Goal: Information Seeking & Learning: Learn about a topic

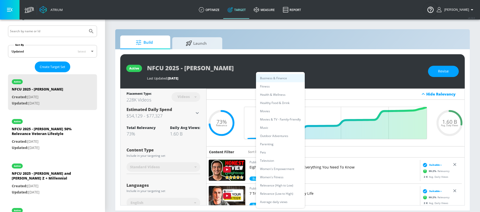
click at [281, 150] on body "Atrium optimize Target measure Report optimize Target measure Report v 4.24.0 K…" at bounding box center [240, 106] width 480 height 212
click at [280, 112] on li "Movies" at bounding box center [280, 111] width 49 height 8
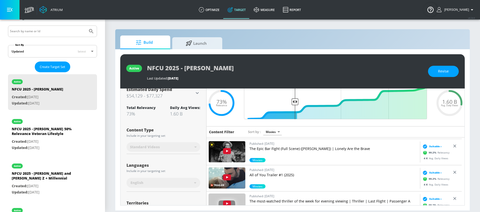
scroll to position [553, 0]
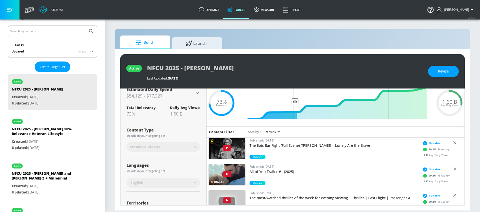
click at [243, 172] on img at bounding box center [227, 174] width 37 height 21
click at [276, 133] on body "Atrium optimize Target measure Report optimize Target measure Report v 4.24.0 K…" at bounding box center [240, 106] width 480 height 212
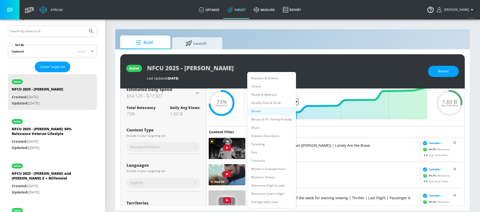
click at [268, 176] on li "Women's Fitness" at bounding box center [271, 177] width 49 height 8
type input "d3ff01ec-2334-4d3c-a57b-c97e324860b6"
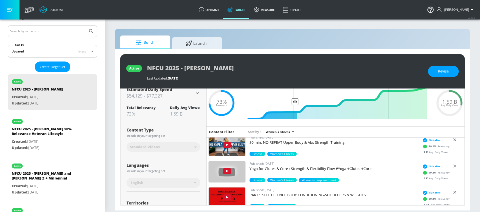
scroll to position [1318, 0]
click at [234, 169] on img at bounding box center [227, 171] width 37 height 21
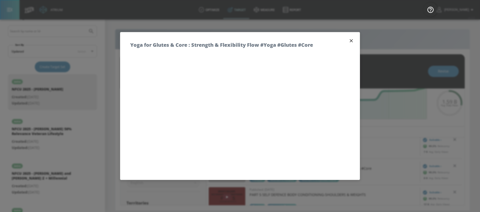
click at [349, 41] on icon "button" at bounding box center [352, 41] width 6 height 6
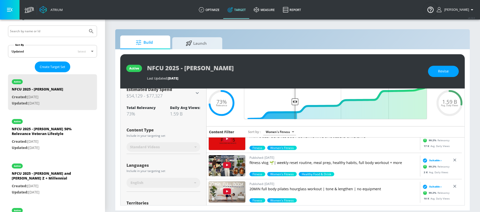
scroll to position [1377, 0]
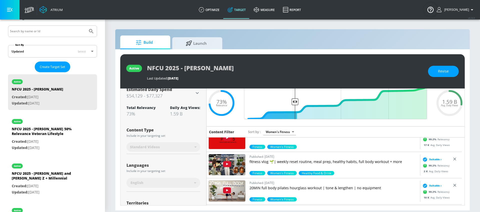
click at [235, 190] on img at bounding box center [227, 191] width 37 height 21
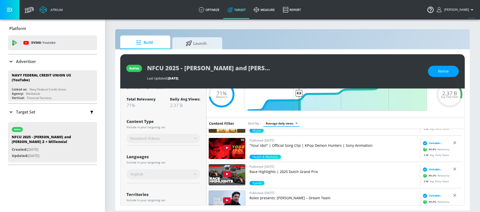
scroll to position [95, 0]
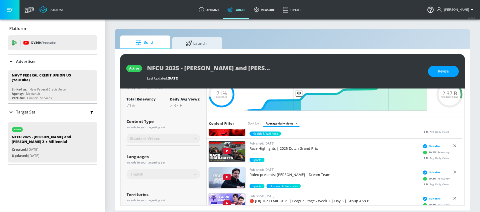
click at [284, 125] on body "Atrium optimize Target measure Report optimize Target measure Report v 4.24.0 K…" at bounding box center [240, 106] width 480 height 212
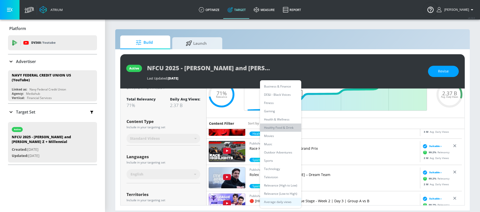
click at [277, 129] on li "Healthy Food & Drink" at bounding box center [280, 128] width 41 height 8
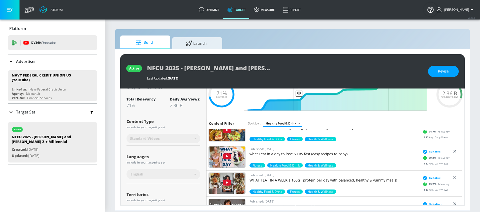
scroll to position [41, 0]
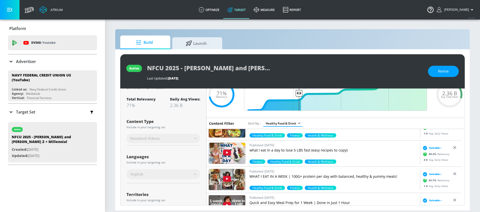
click at [293, 123] on body "Atrium optimize Target measure Report optimize Target measure Report v 4.24.0 K…" at bounding box center [240, 106] width 480 height 212
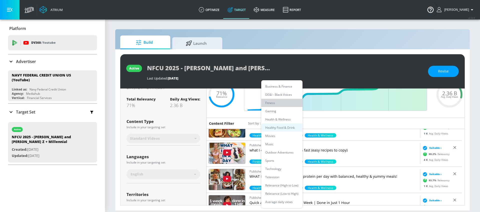
click at [277, 104] on li "Fitness" at bounding box center [281, 103] width 41 height 8
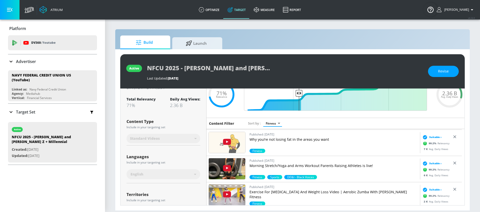
scroll to position [682, 0]
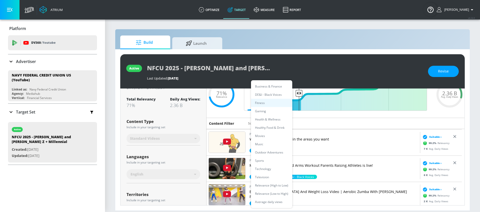
click at [268, 124] on body "Atrium optimize Target measure Report optimize Target measure Report v 4.24.0 K…" at bounding box center [240, 106] width 480 height 212
click at [264, 154] on li "Outdoor Adventures" at bounding box center [271, 152] width 41 height 8
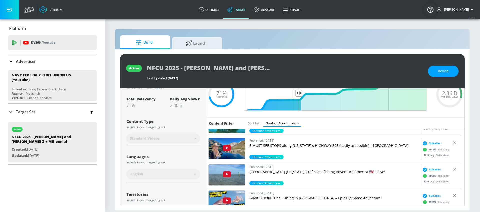
scroll to position [490, 0]
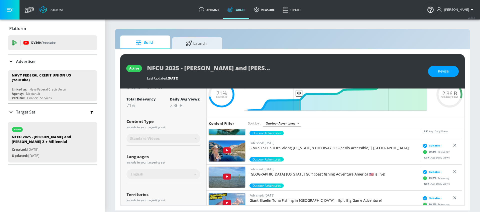
click at [237, 150] on img at bounding box center [227, 151] width 37 height 21
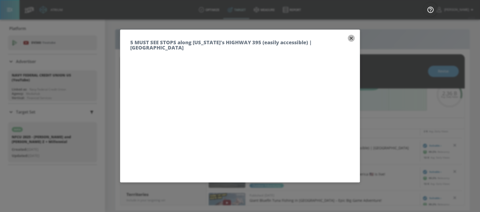
click at [349, 36] on icon "button" at bounding box center [352, 39] width 6 height 6
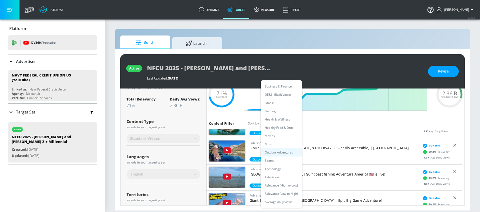
click at [291, 124] on body "Atrium optimize Target measure Report optimize Target measure Report v 4.24.0 K…" at bounding box center [240, 106] width 480 height 212
click at [281, 140] on li "Music" at bounding box center [281, 144] width 41 height 8
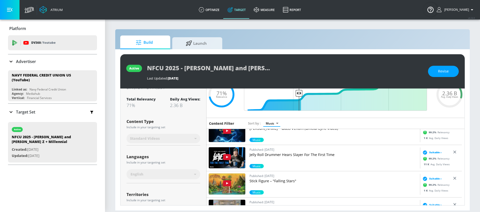
scroll to position [415, 0]
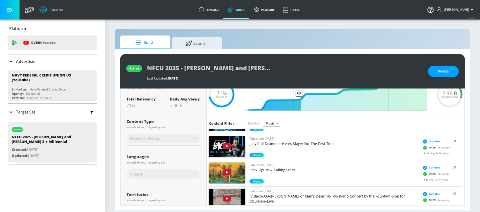
click at [238, 149] on img at bounding box center [227, 146] width 37 height 21
click at [271, 125] on body "Atrium optimize Target measure Report optimize Target measure Report v 4.24.0 K…" at bounding box center [240, 106] width 480 height 212
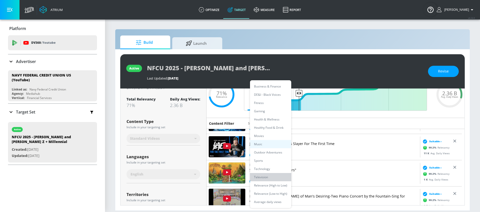
click at [265, 178] on li "Television" at bounding box center [270, 177] width 41 height 8
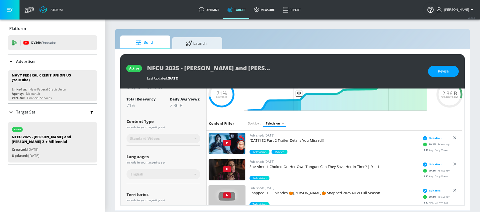
scroll to position [173, 0]
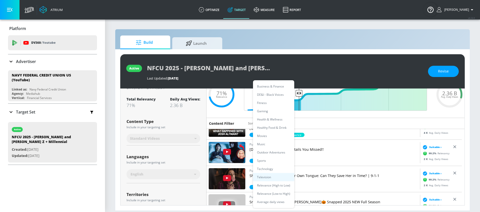
click at [269, 124] on body "Atrium optimize Target measure Report optimize Target measure Report v 4.24.0 K…" at bounding box center [240, 106] width 480 height 212
click at [275, 85] on li "Business & Finance" at bounding box center [273, 86] width 41 height 8
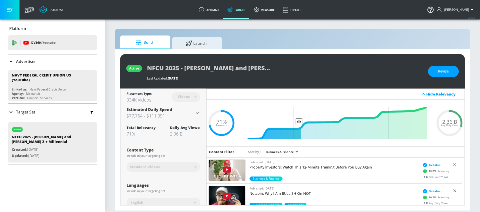
click at [291, 153] on body "Atrium optimize Target measure Report optimize Target measure Report v 4.24.0 K…" at bounding box center [240, 106] width 480 height 212
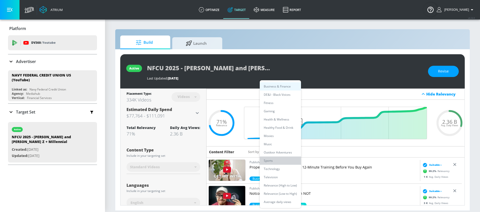
click at [277, 160] on li "Sports" at bounding box center [280, 161] width 41 height 8
type input "94dd731d-856f-4359-9be3-86aab483409c"
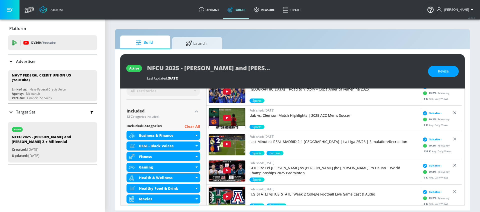
scroll to position [207, 0]
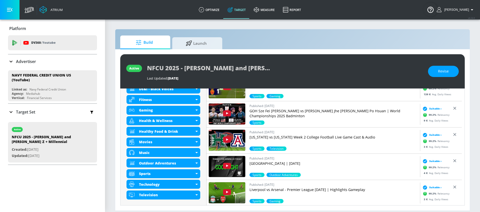
click at [239, 140] on img at bounding box center [227, 140] width 37 height 21
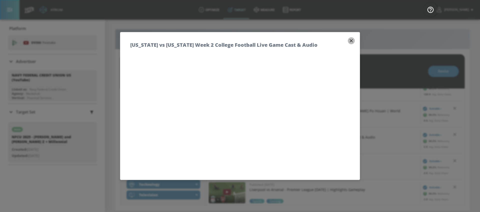
drag, startPoint x: 346, startPoint y: 40, endPoint x: 317, endPoint y: 77, distance: 47.7
click at [349, 40] on icon "button" at bounding box center [352, 41] width 6 height 6
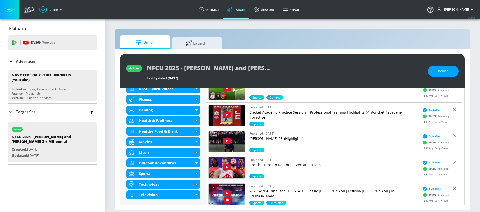
scroll to position [935, 0]
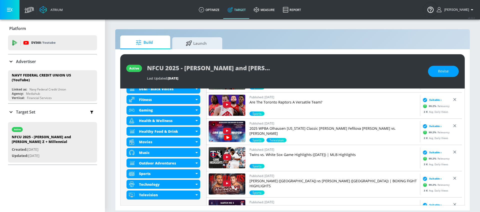
click at [239, 156] on img at bounding box center [227, 157] width 37 height 21
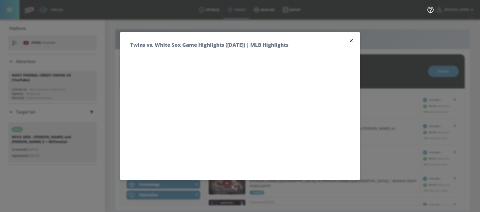
drag, startPoint x: 346, startPoint y: 39, endPoint x: 346, endPoint y: 43, distance: 3.3
click at [349, 41] on icon "button" at bounding box center [352, 41] width 6 height 6
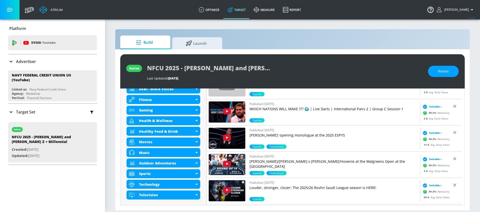
scroll to position [1169, 0]
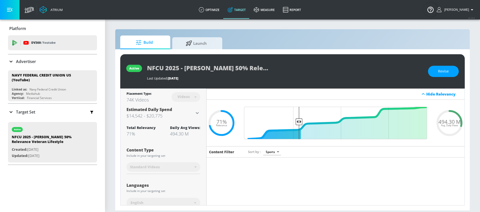
scroll to position [715, 0]
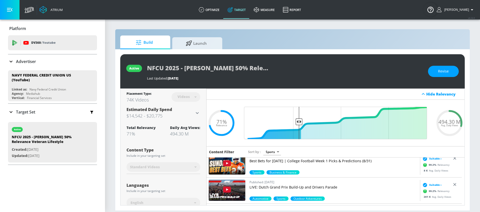
click at [279, 152] on body "Atrium optimize Target measure Report optimize Target measure Report v 4.24.0 K…" at bounding box center [240, 106] width 480 height 212
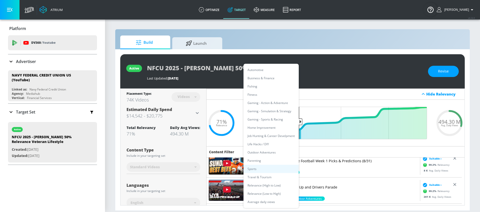
click at [335, 155] on div at bounding box center [240, 106] width 480 height 212
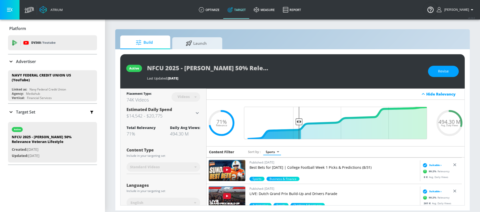
scroll to position [708, 0]
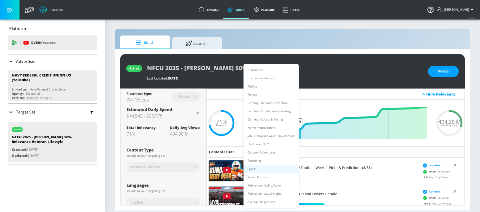
click at [276, 153] on body "Atrium optimize Target measure Report optimize Target measure Report v 4.24.0 K…" at bounding box center [240, 106] width 480 height 212
click at [273, 134] on li "Job Hunting & Career Develpment" at bounding box center [271, 136] width 55 height 8
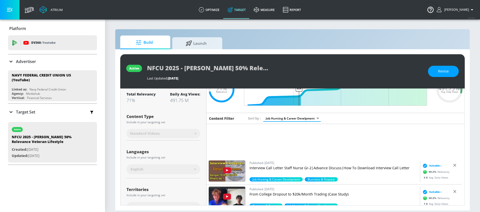
scroll to position [920, 0]
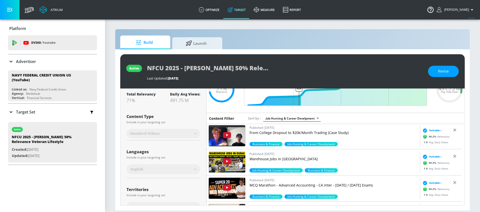
click at [290, 119] on body "Atrium optimize Target measure Report optimize Target measure Report v 4.24.0 K…" at bounding box center [240, 106] width 480 height 212
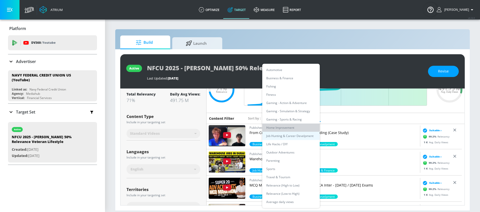
click at [287, 128] on li "Home Improvement" at bounding box center [291, 128] width 58 height 8
type input "9921ed34-8959-47f9-a2a3-f32d4948ee04"
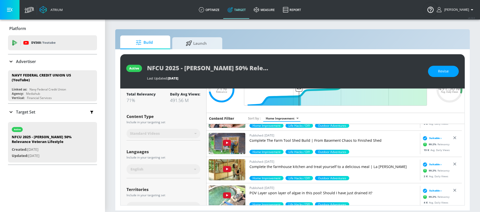
scroll to position [146, 0]
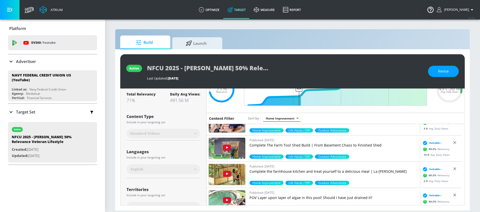
click at [242, 145] on img at bounding box center [227, 148] width 37 height 21
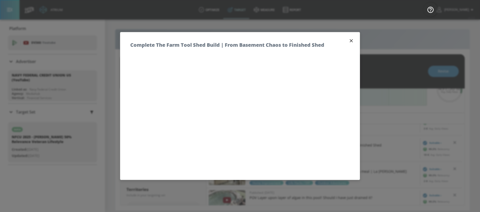
click at [349, 42] on icon "button" at bounding box center [352, 41] width 6 height 6
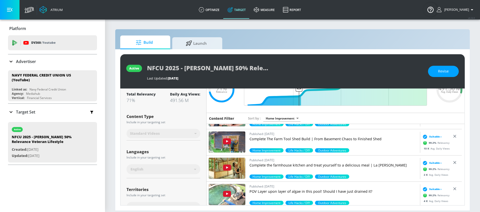
scroll to position [151, 0]
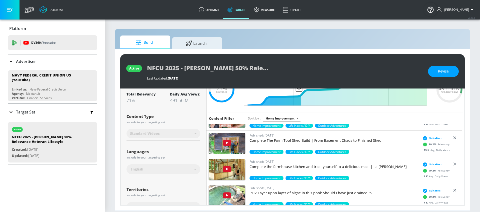
click at [237, 141] on img at bounding box center [227, 143] width 37 height 21
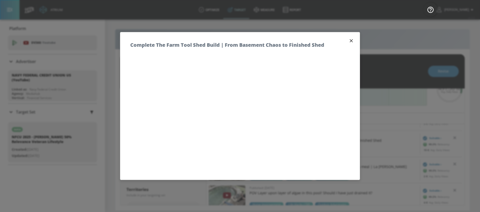
click at [349, 40] on icon "button" at bounding box center [352, 41] width 6 height 6
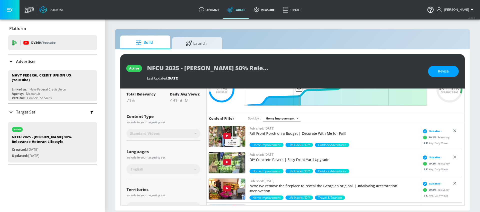
scroll to position [1372, 0]
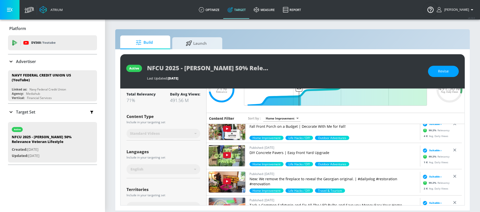
click at [234, 155] on img at bounding box center [227, 155] width 37 height 21
